Goal: Task Accomplishment & Management: Use online tool/utility

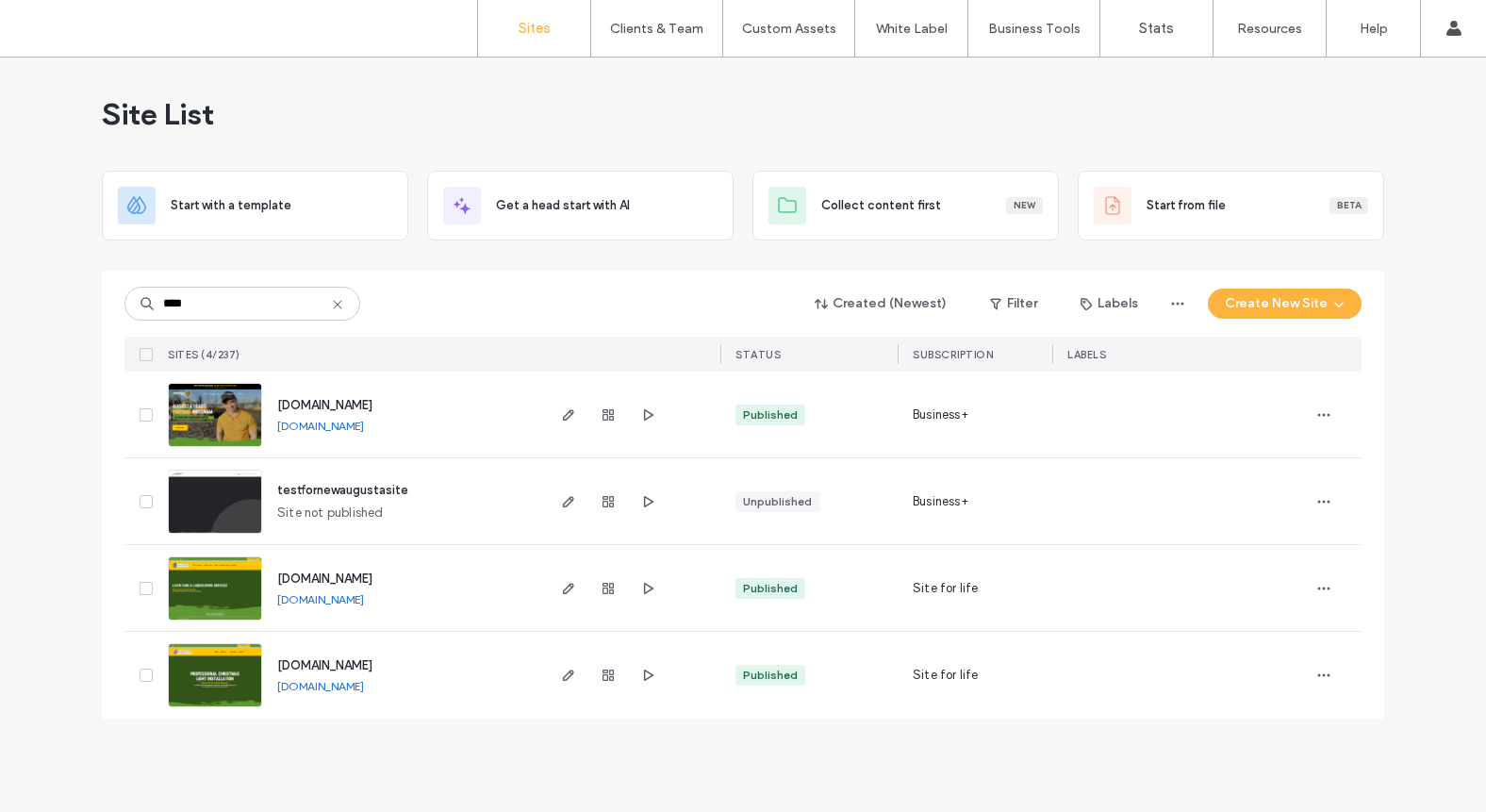
type input "****"
click at [215, 587] on img at bounding box center [215, 622] width 93 height 128
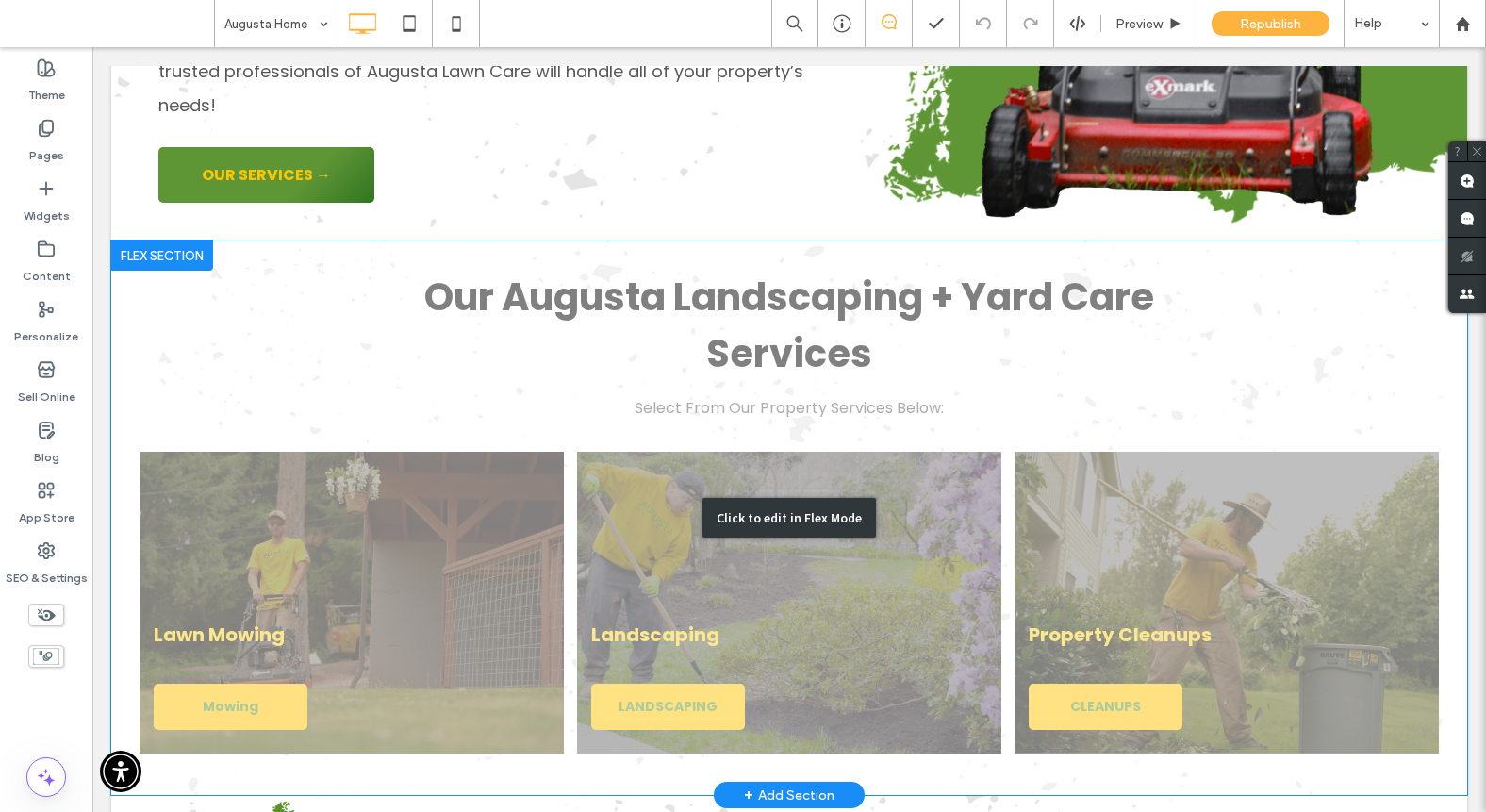
click at [495, 446] on div "Click to edit in Flex Mode" at bounding box center [789, 517] width 1356 height 555
click at [495, 451] on link at bounding box center [352, 602] width 425 height 302
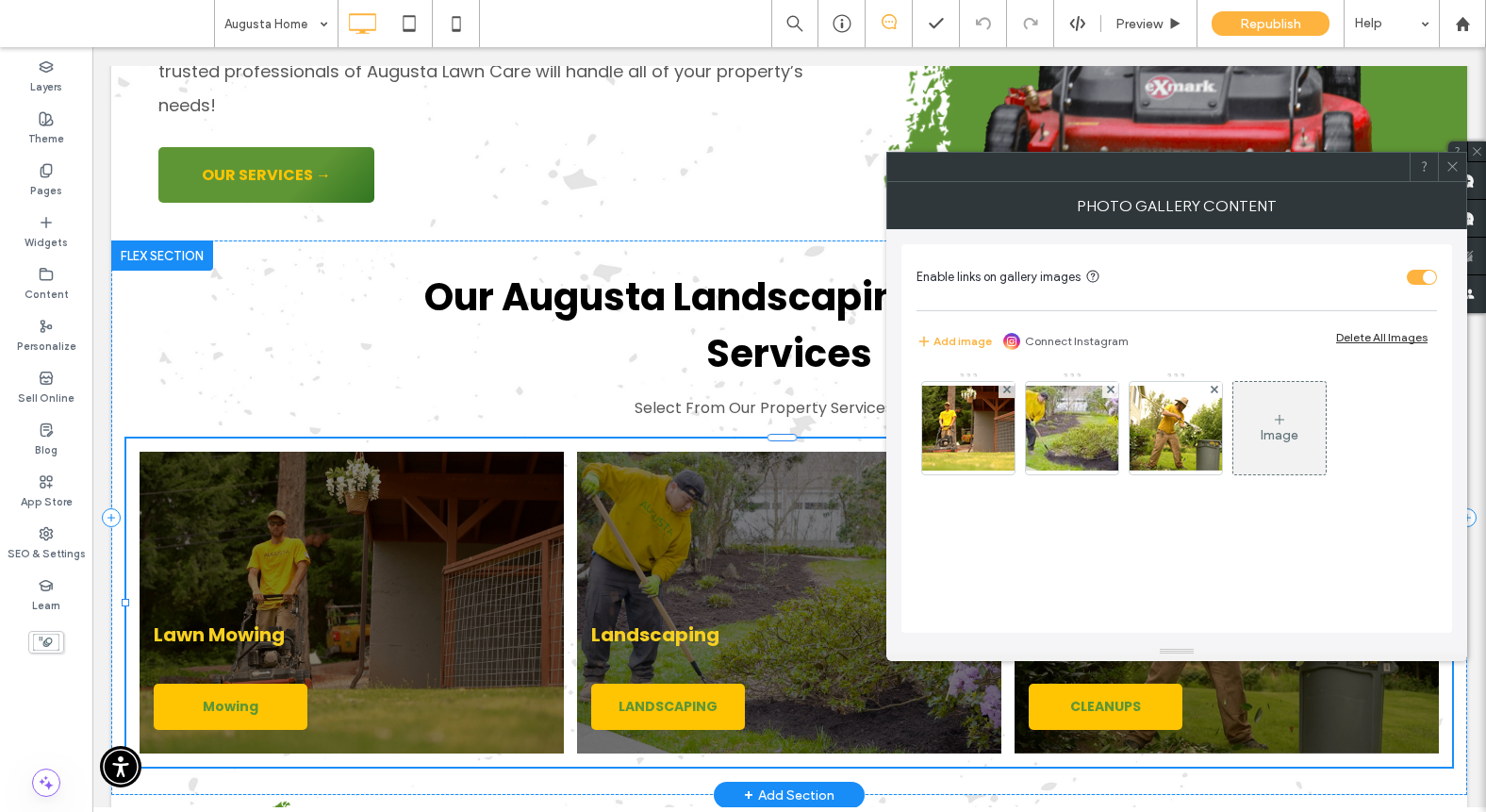
click at [571, 445] on div "Landscaping LANDSCAPING" at bounding box center [789, 603] width 438 height 315
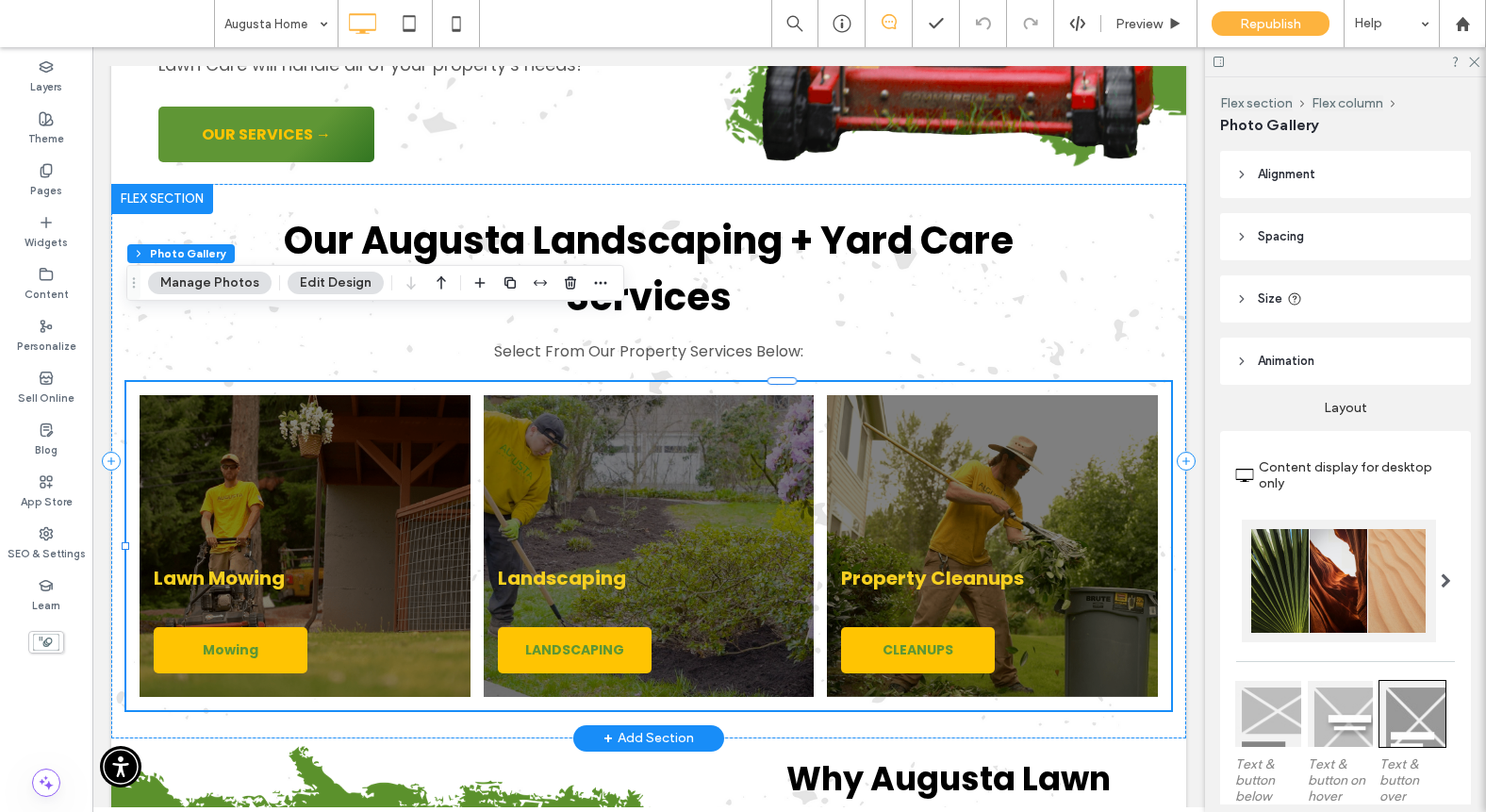
scroll to position [3296, 0]
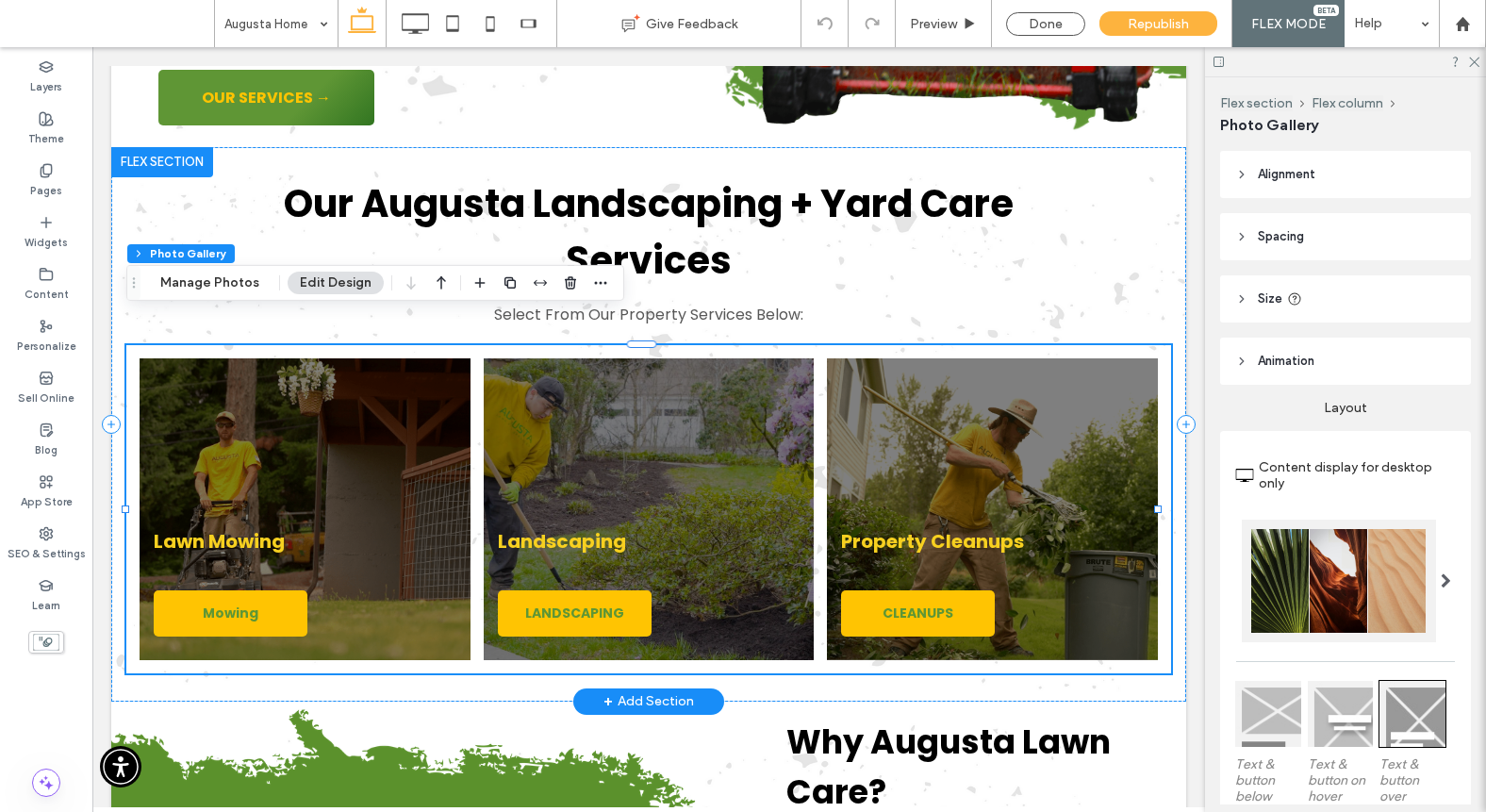
click at [406, 370] on link at bounding box center [304, 508] width 351 height 319
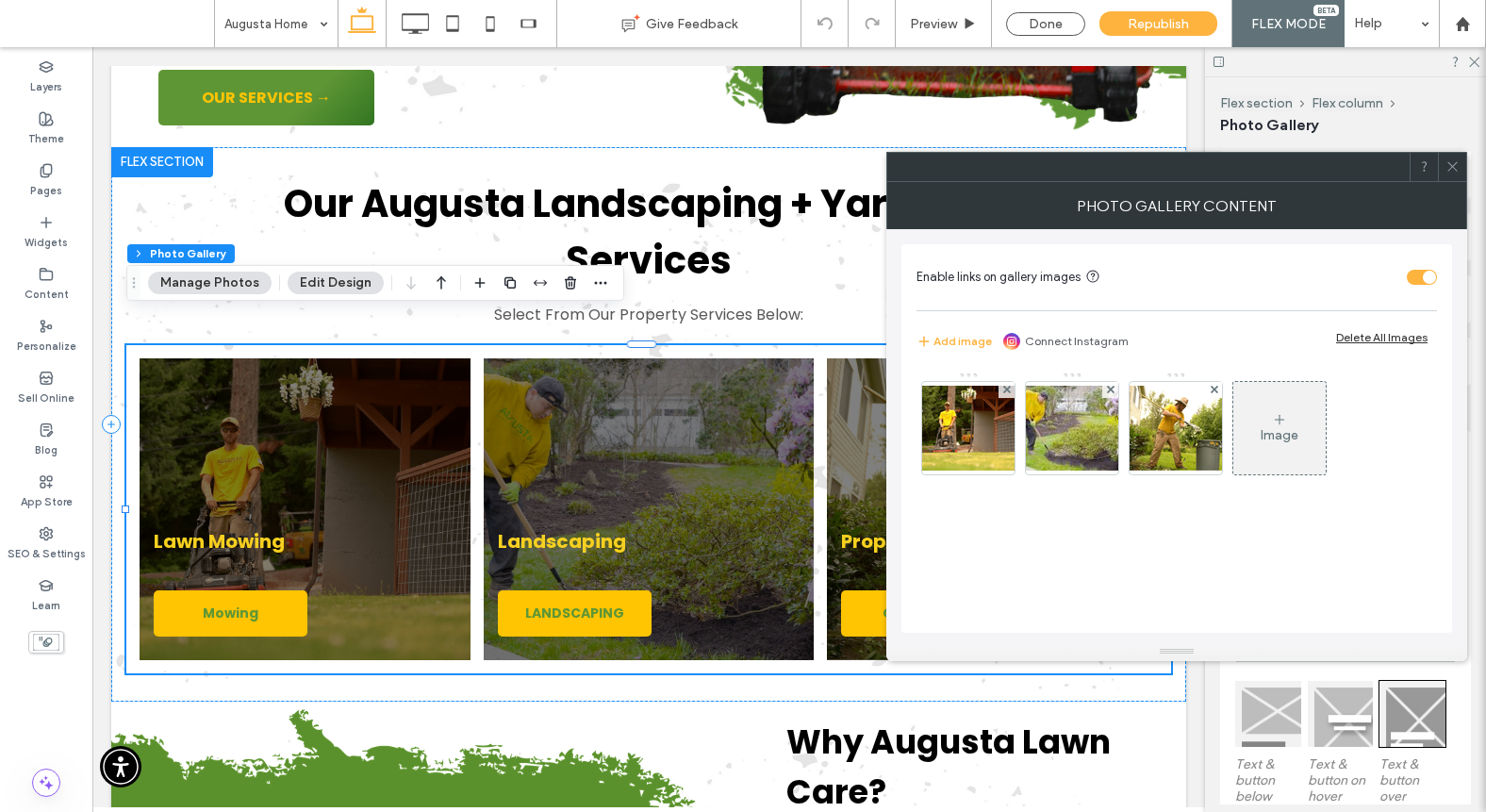
click at [1454, 165] on use at bounding box center [1452, 168] width 10 height 10
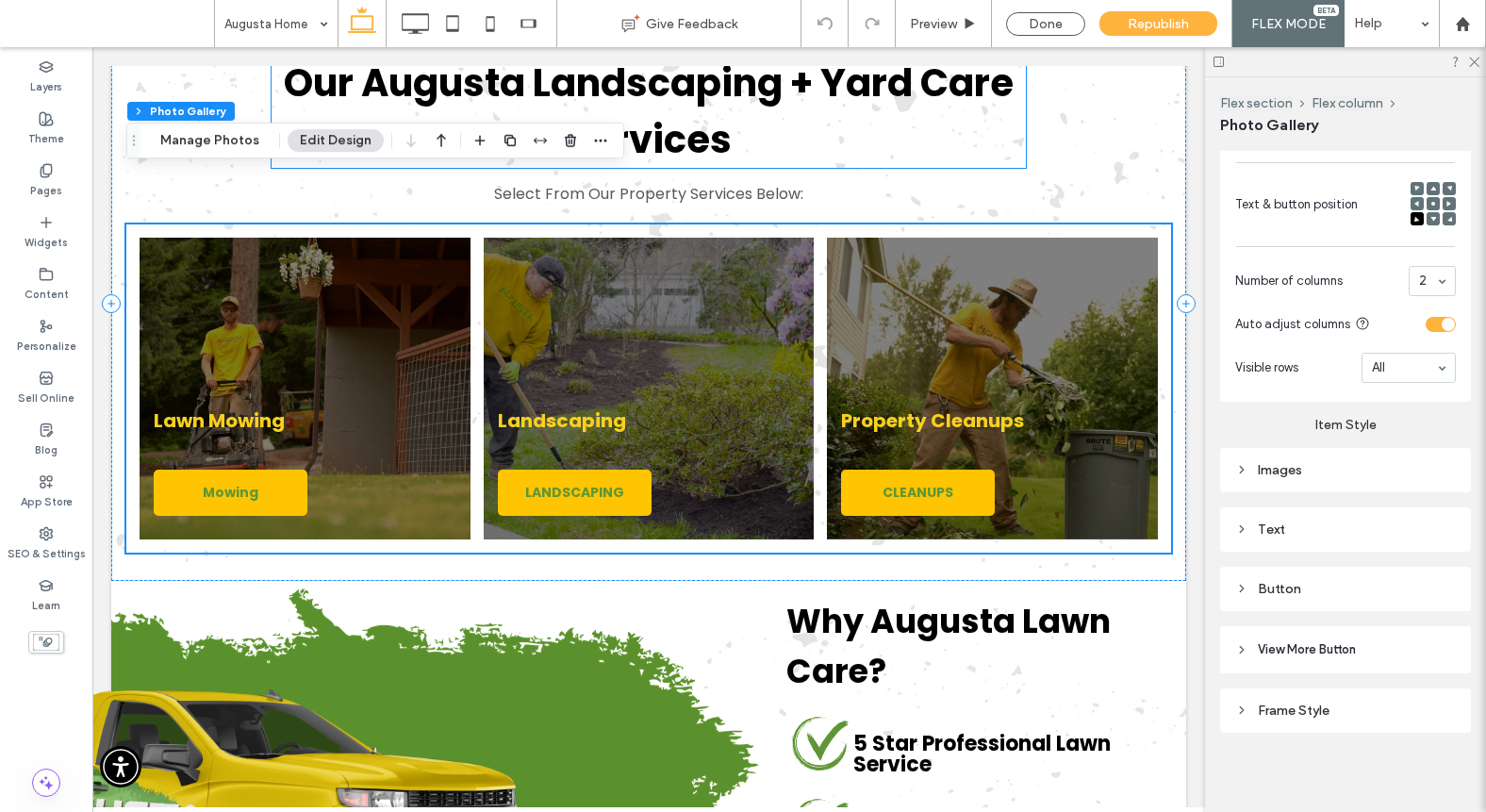
scroll to position [3824, 0]
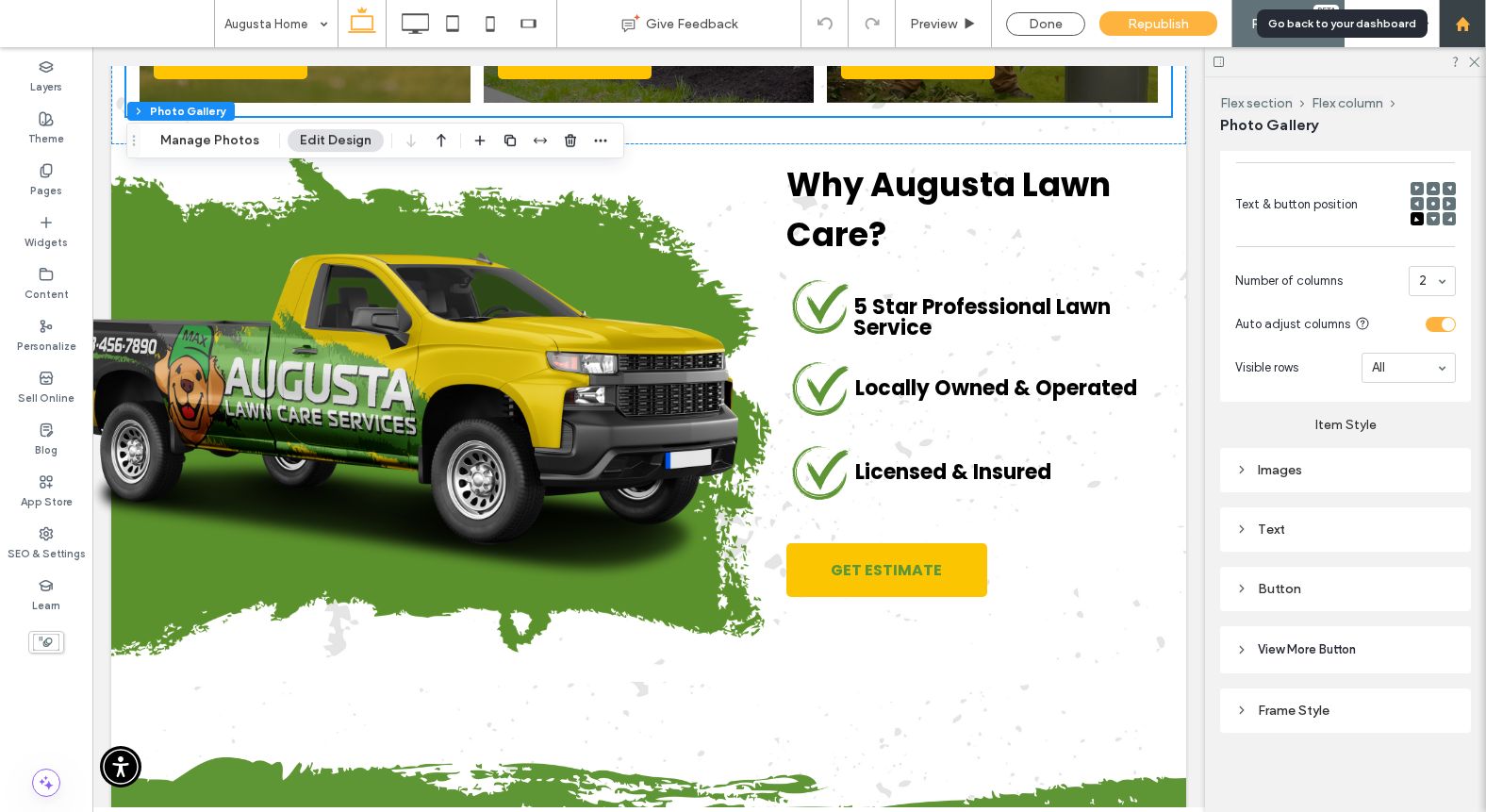
click at [1466, 21] on use at bounding box center [1462, 23] width 14 height 14
